Goal: Task Accomplishment & Management: Use online tool/utility

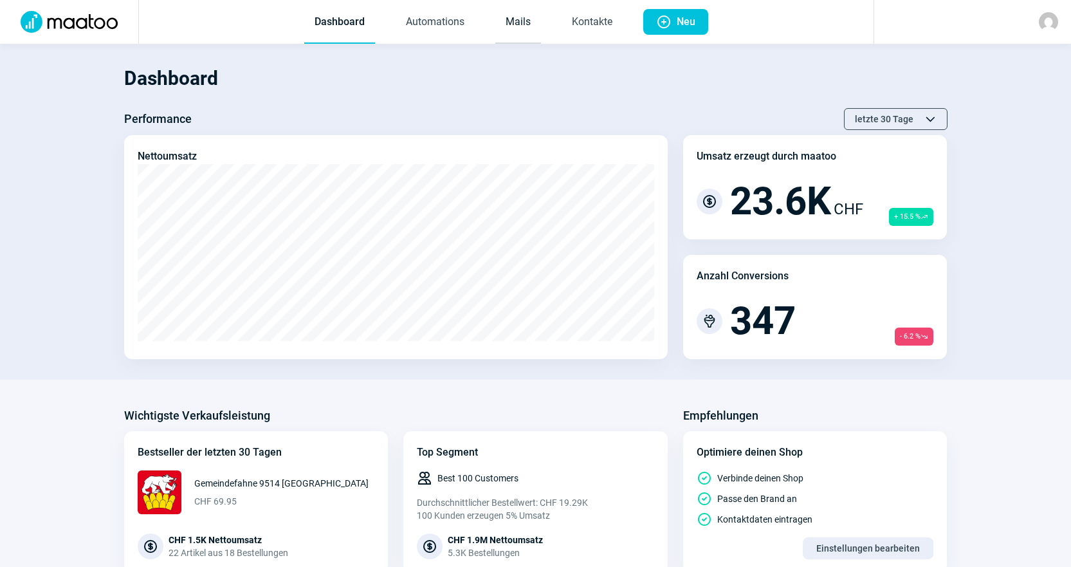
click at [529, 24] on link "Mails" at bounding box center [518, 22] width 46 height 42
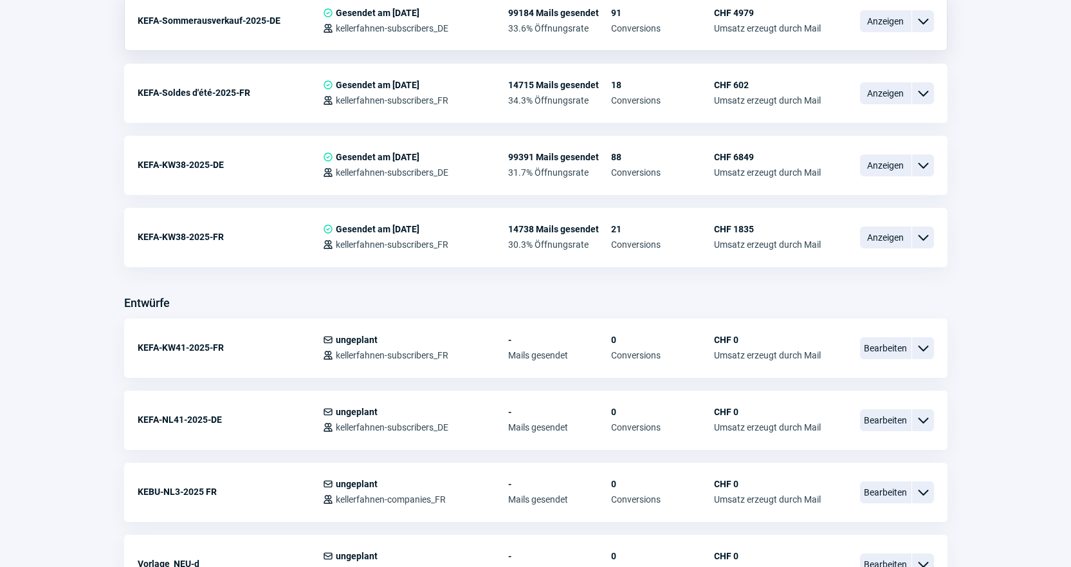
scroll to position [322, 0]
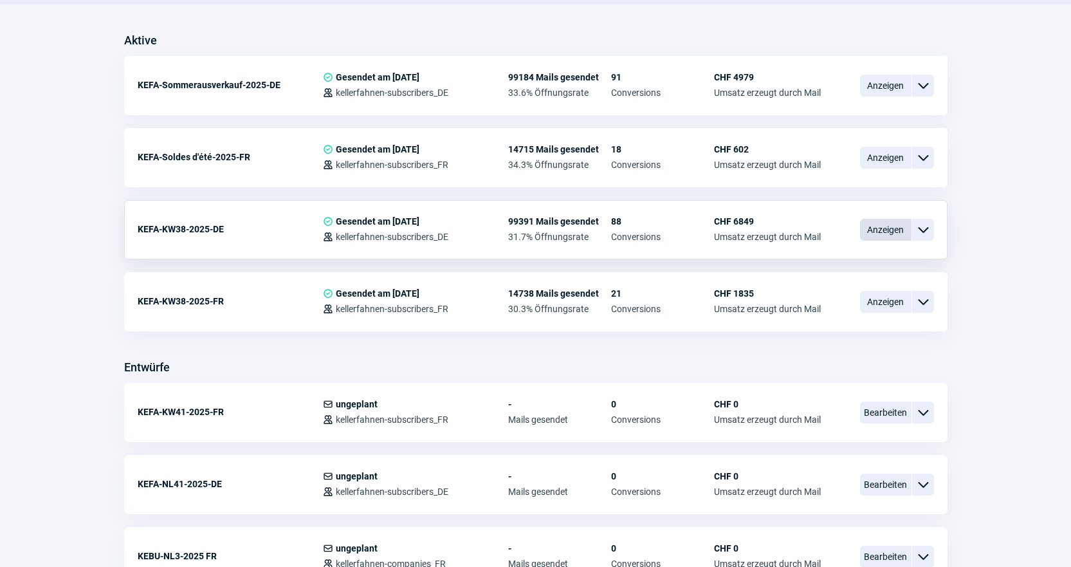
click at [892, 226] on span "Anzeigen" at bounding box center [885, 230] width 51 height 22
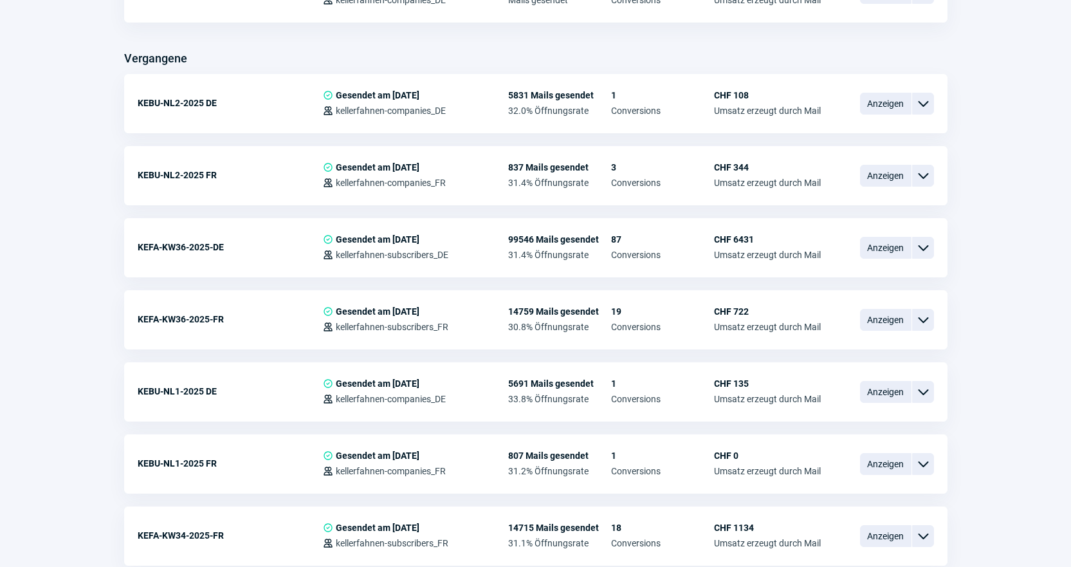
scroll to position [965, 0]
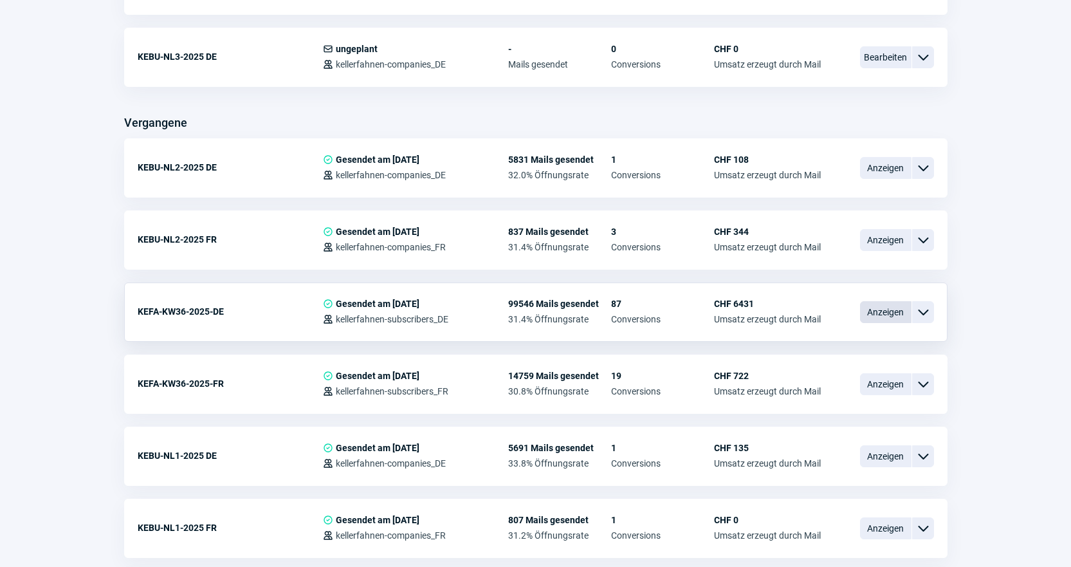
click at [881, 316] on span "Anzeigen" at bounding box center [885, 312] width 51 height 22
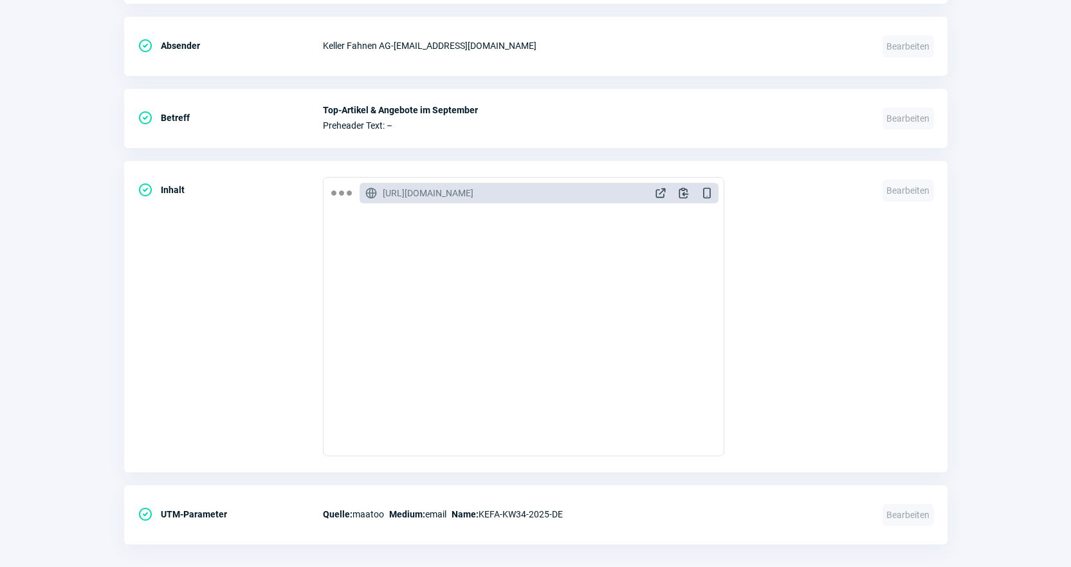
scroll to position [129, 0]
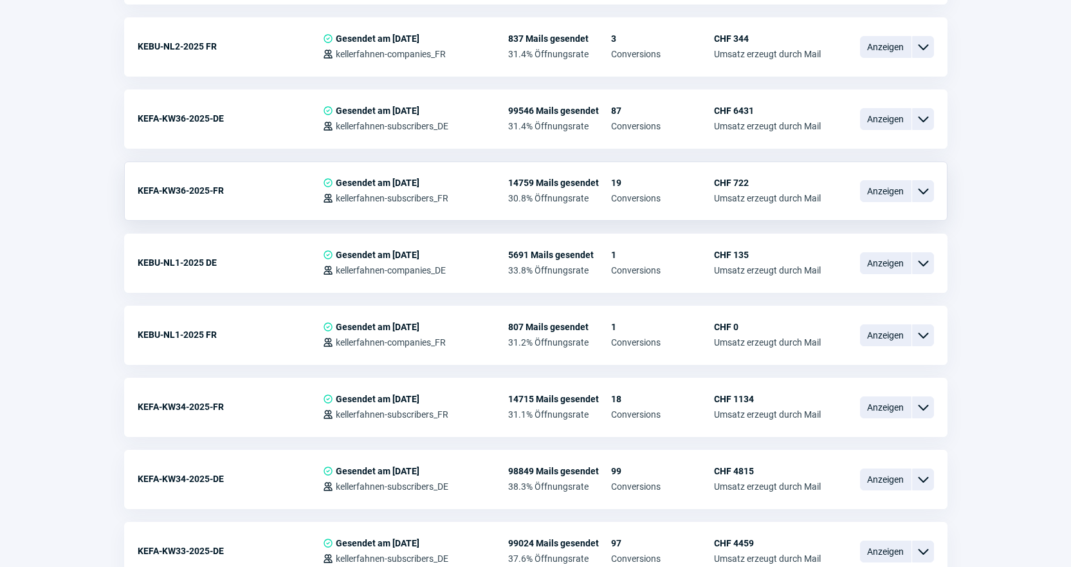
scroll to position [1222, 0]
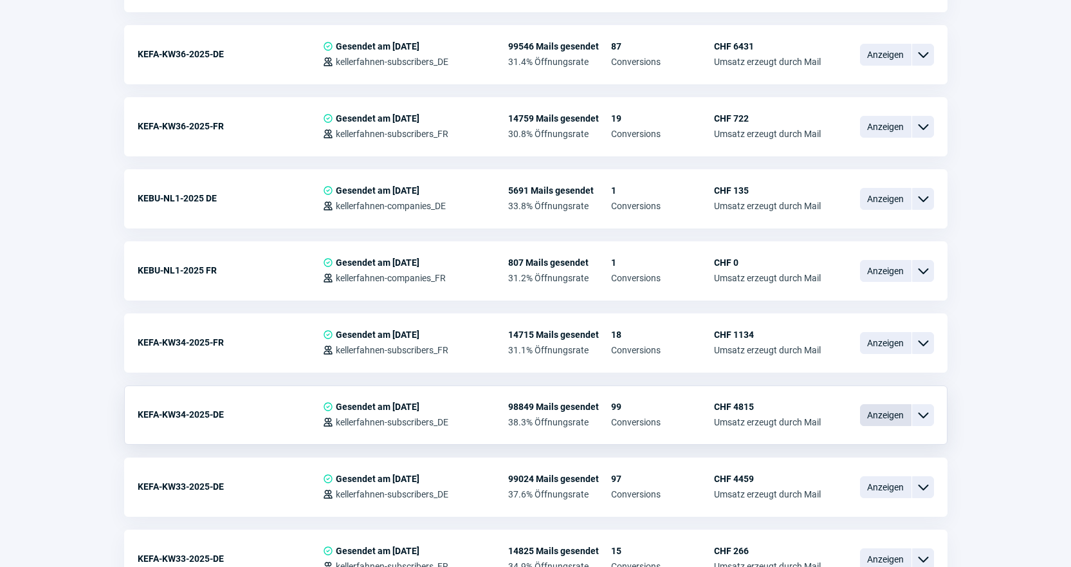
click at [896, 412] on span "Anzeigen" at bounding box center [885, 415] width 51 height 22
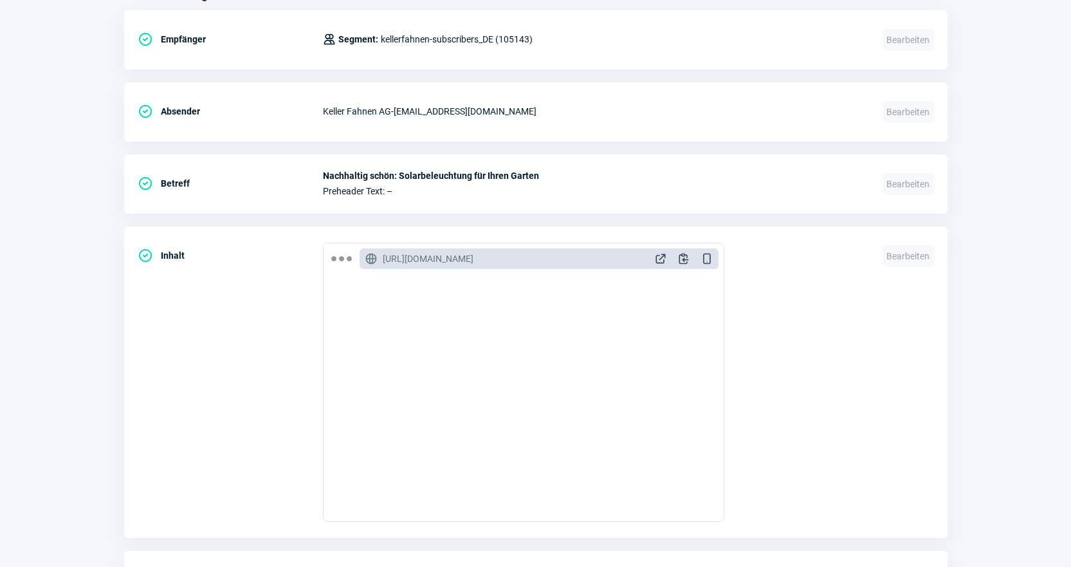
scroll to position [515, 0]
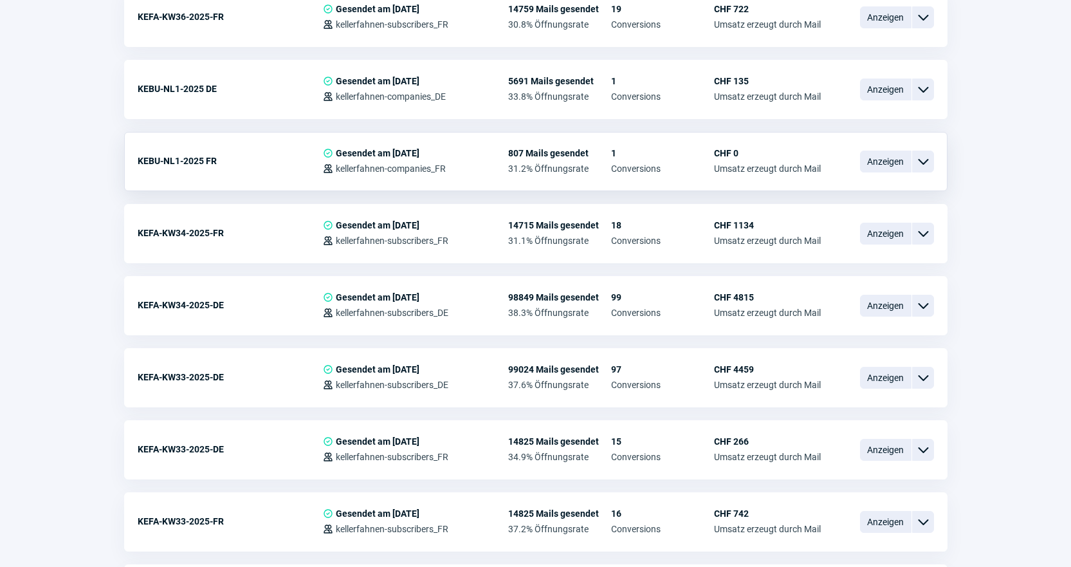
scroll to position [1351, 0]
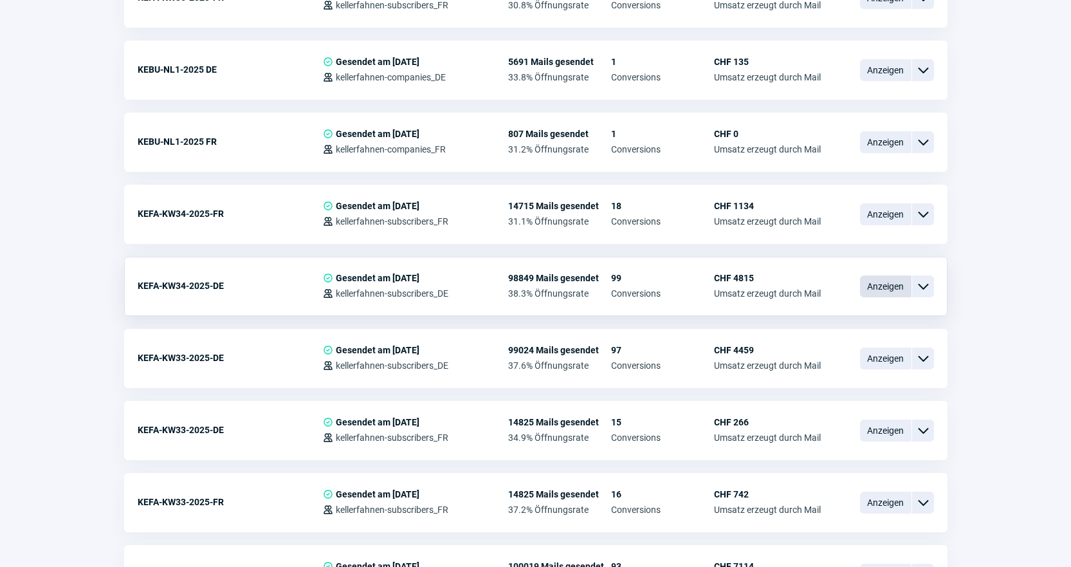
click at [874, 293] on span "Anzeigen" at bounding box center [885, 286] width 51 height 22
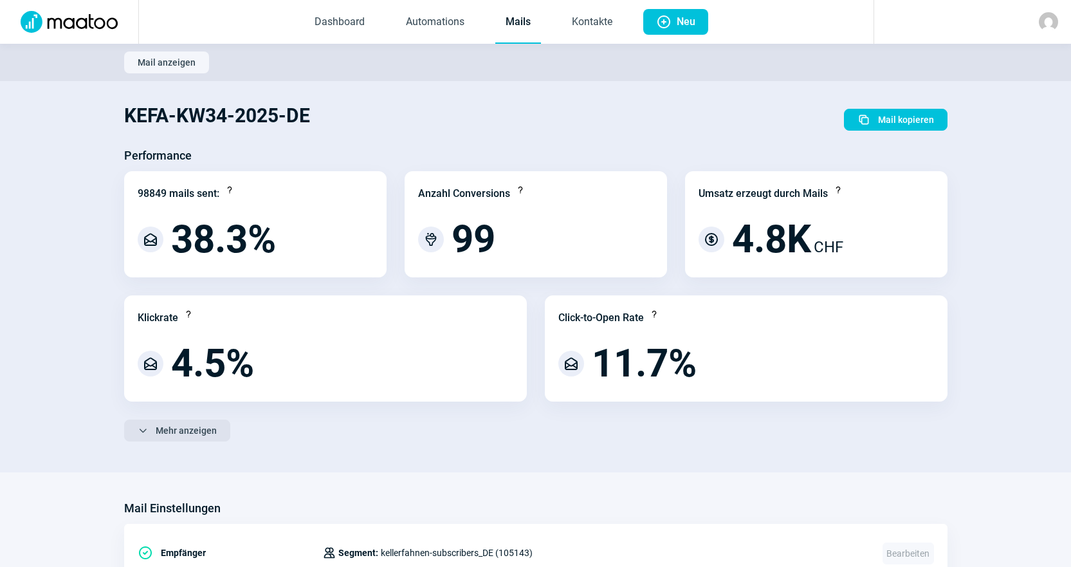
click at [207, 427] on span "Mehr anzeigen" at bounding box center [186, 430] width 61 height 21
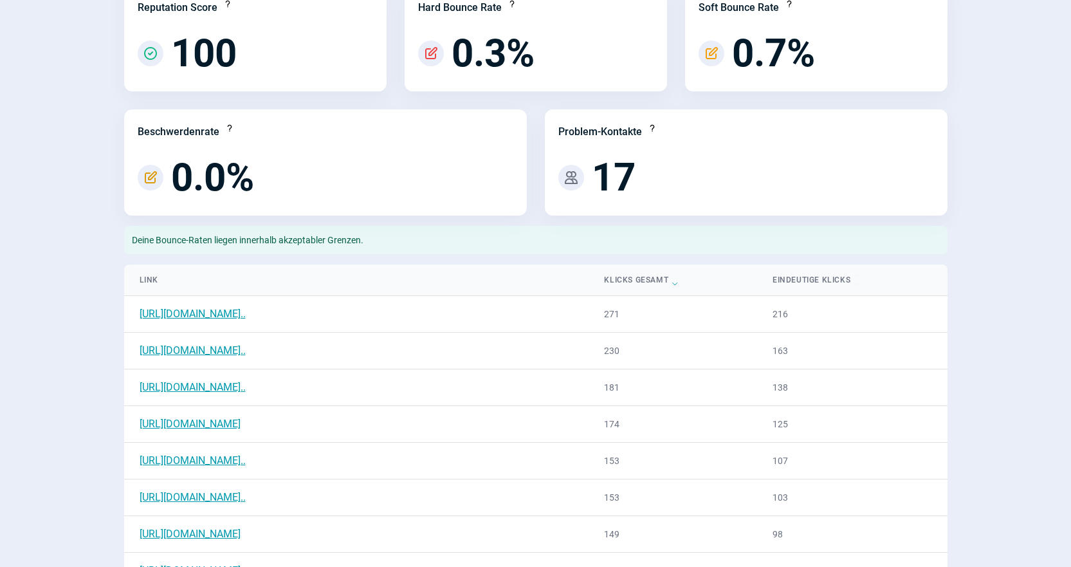
scroll to position [515, 0]
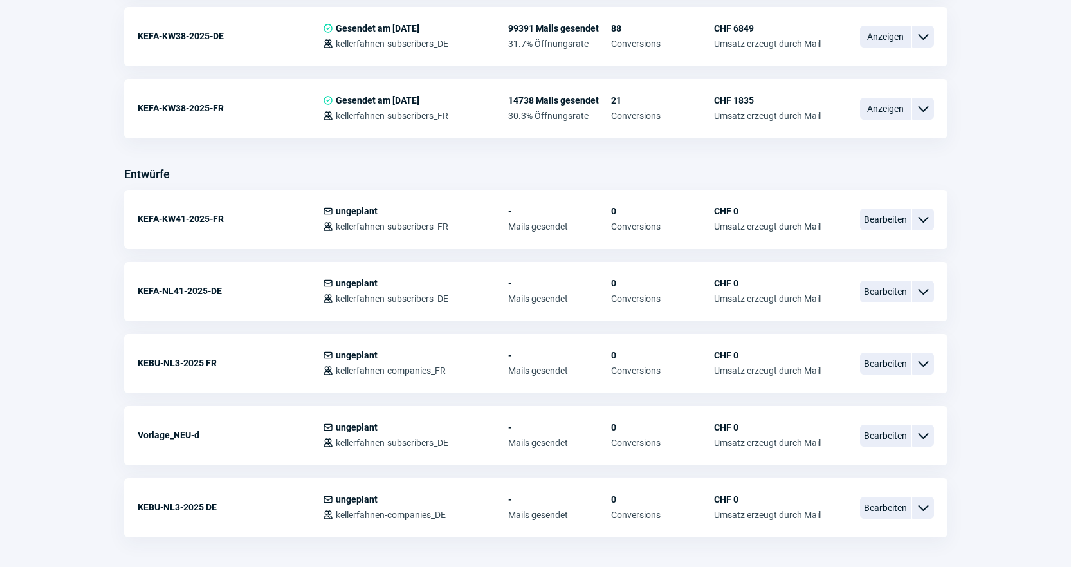
scroll to position [1351, 0]
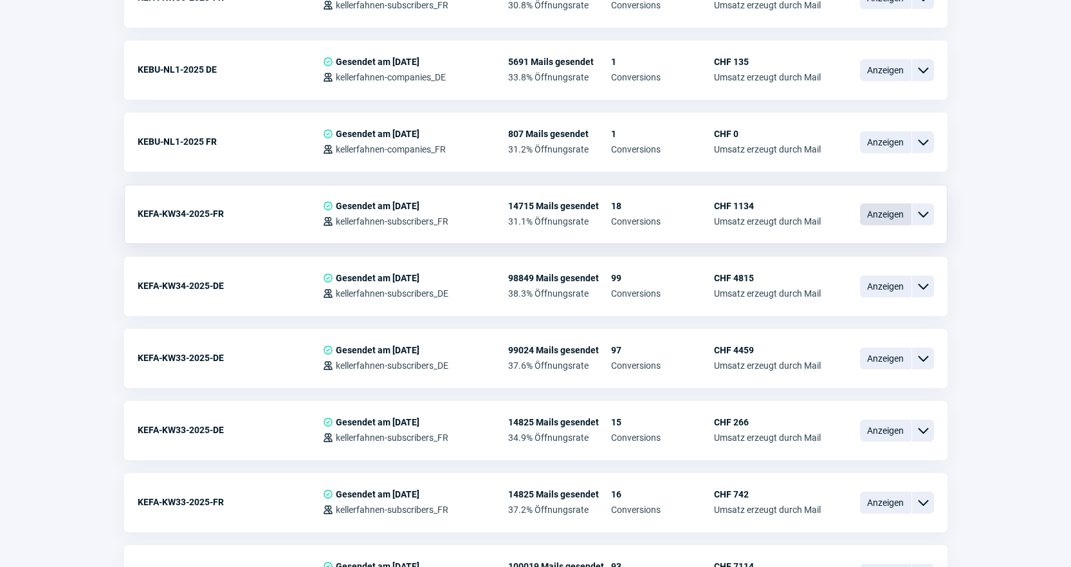
click at [885, 218] on span "Anzeigen" at bounding box center [885, 214] width 51 height 22
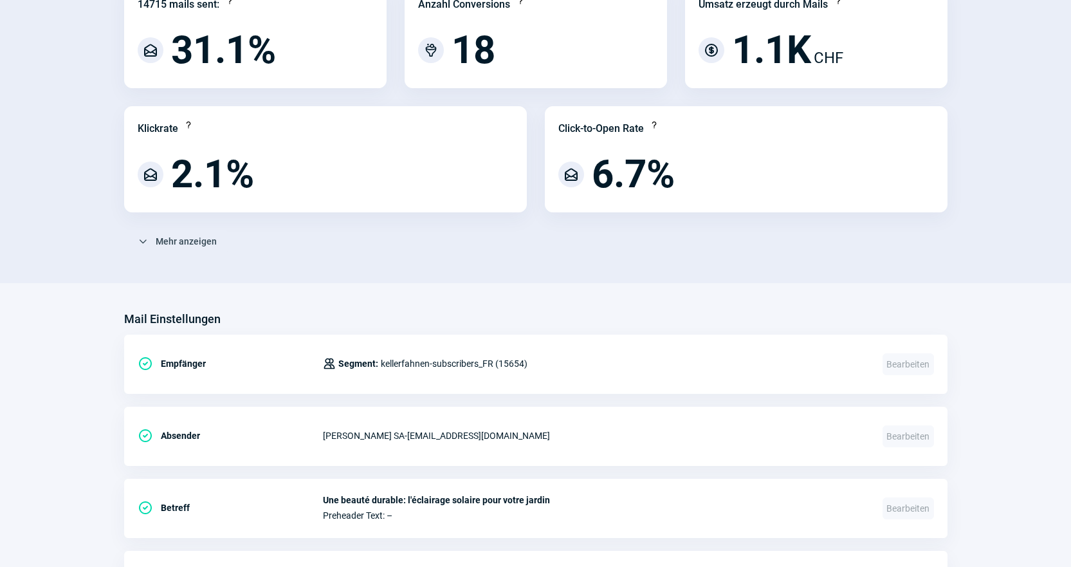
scroll to position [193, 0]
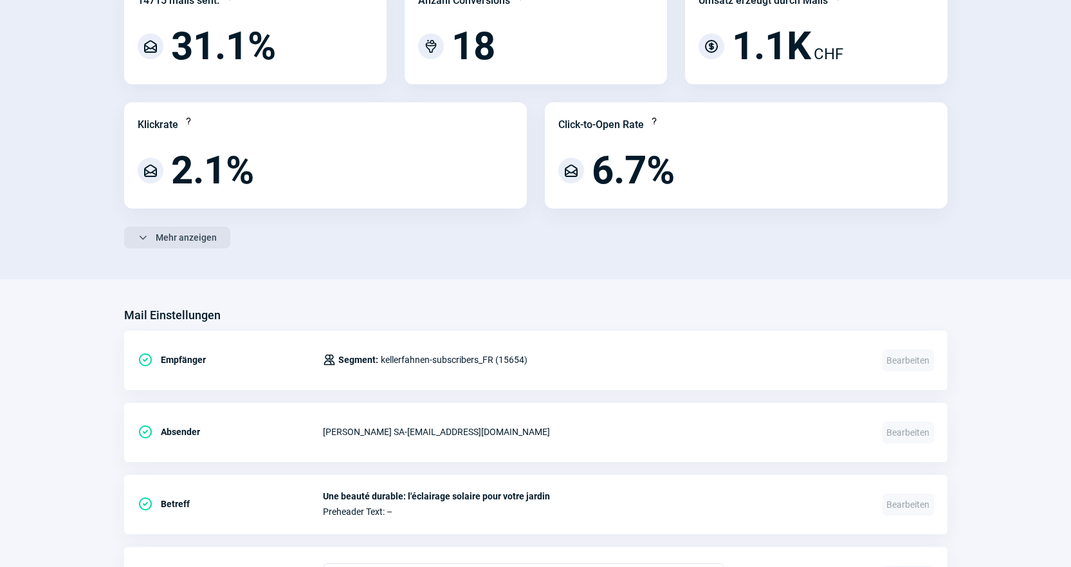
click at [183, 236] on span "Mehr anzeigen" at bounding box center [186, 237] width 61 height 21
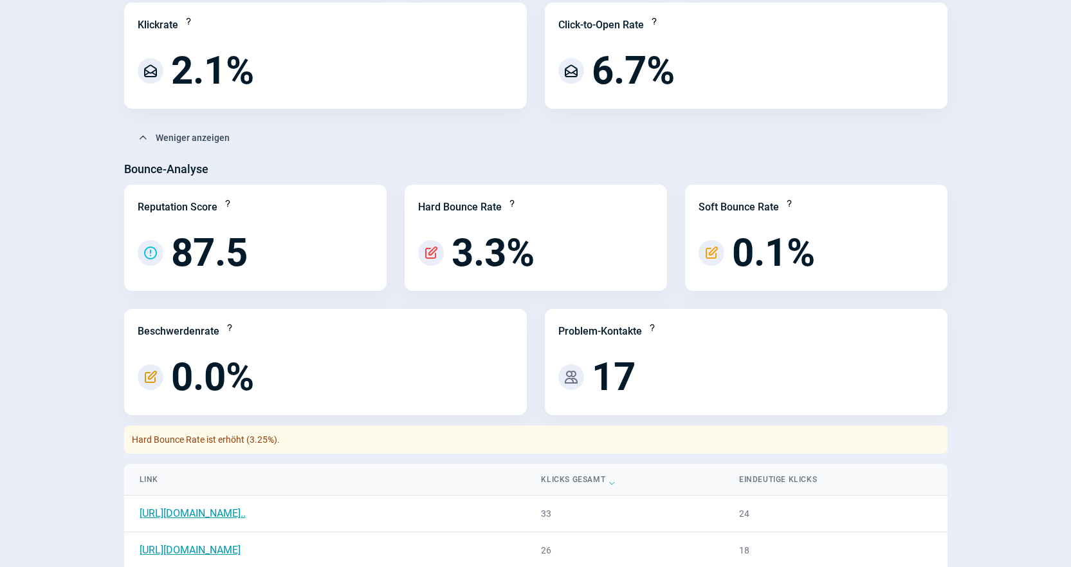
scroll to position [515, 0]
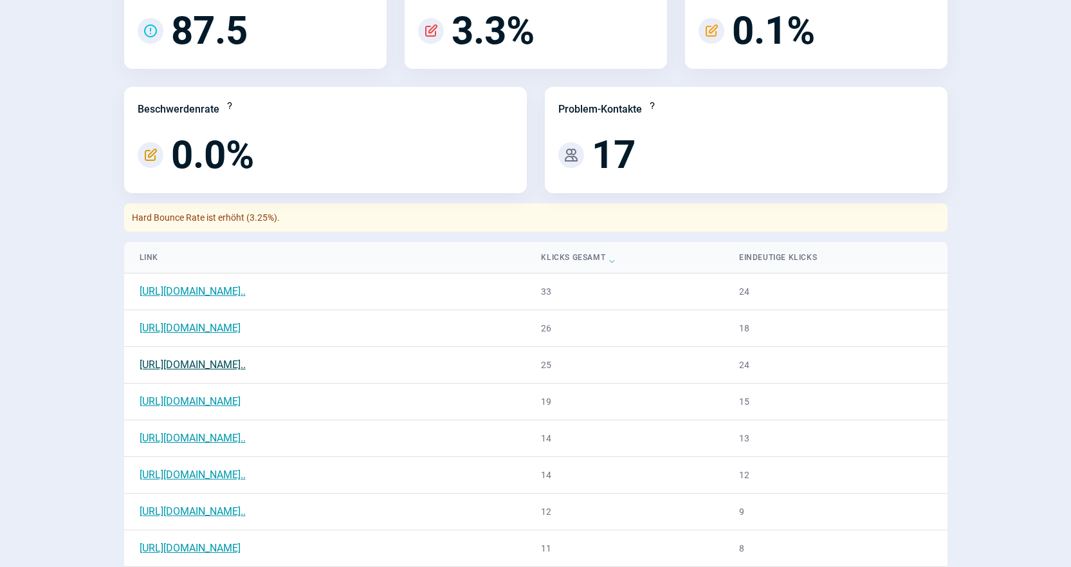
drag, startPoint x: 347, startPoint y: 441, endPoint x: 308, endPoint y: 360, distance: 90.1
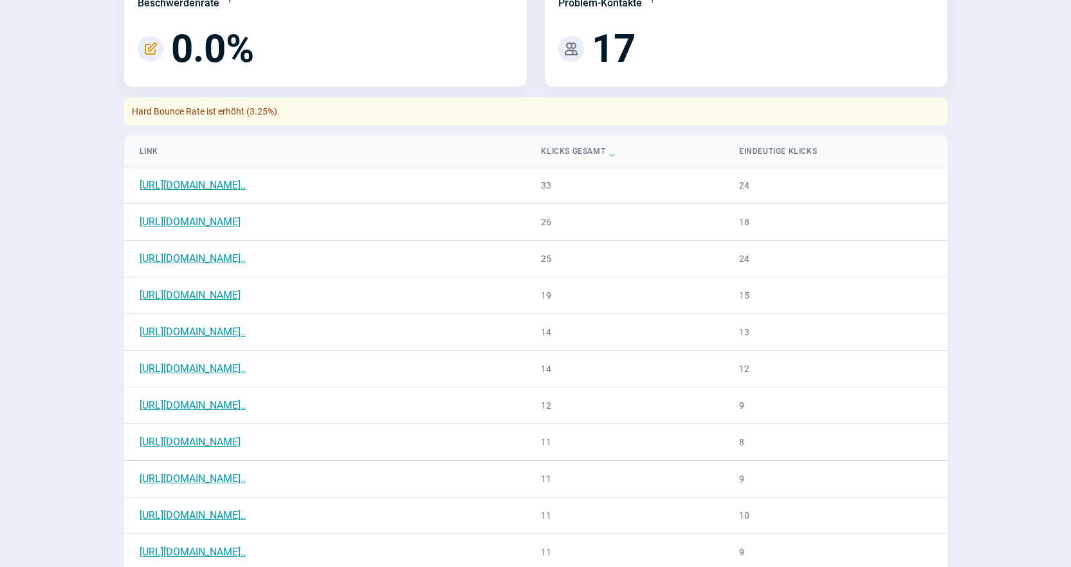
scroll to position [643, 0]
